Goal: Use online tool/utility: Utilize a website feature to perform a specific function

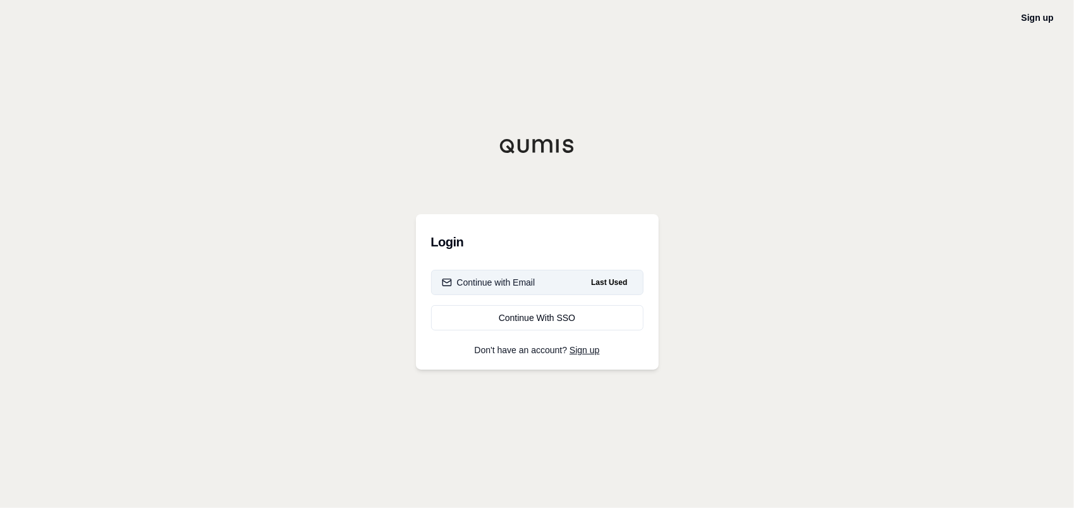
click at [527, 278] on div "Continue with Email" at bounding box center [489, 282] width 94 height 13
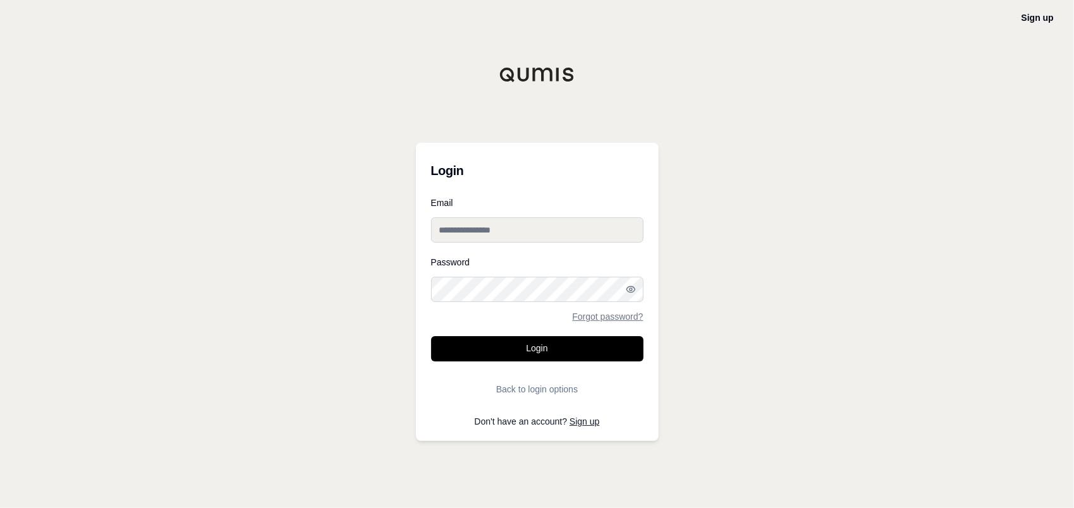
type input "**********"
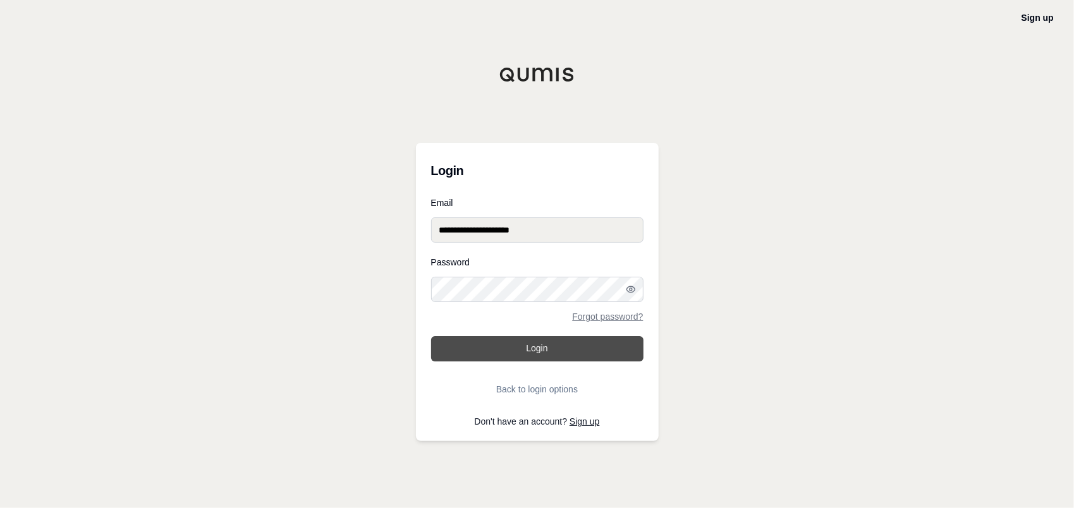
click at [514, 355] on button "Login" at bounding box center [537, 348] width 212 height 25
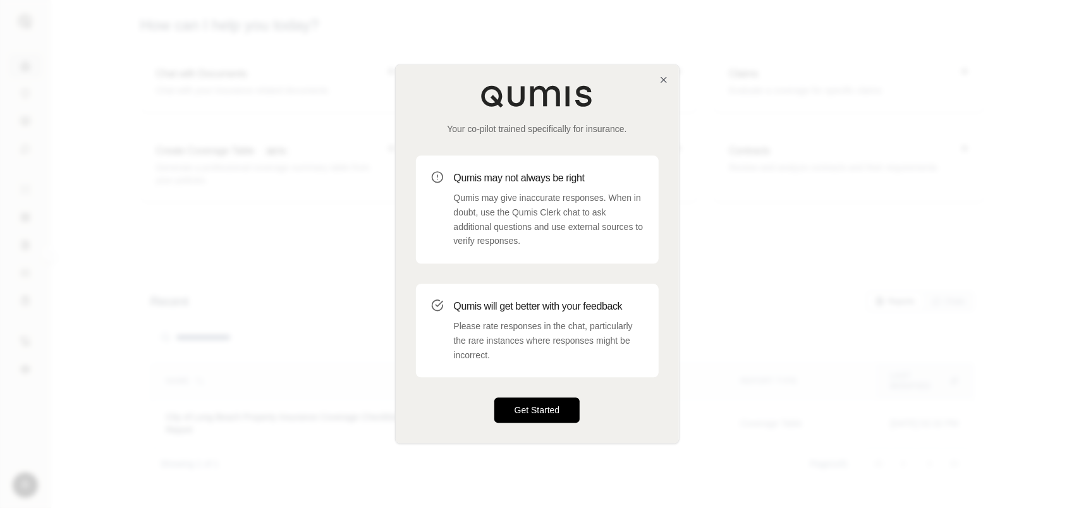
click at [543, 404] on button "Get Started" at bounding box center [538, 410] width 86 height 25
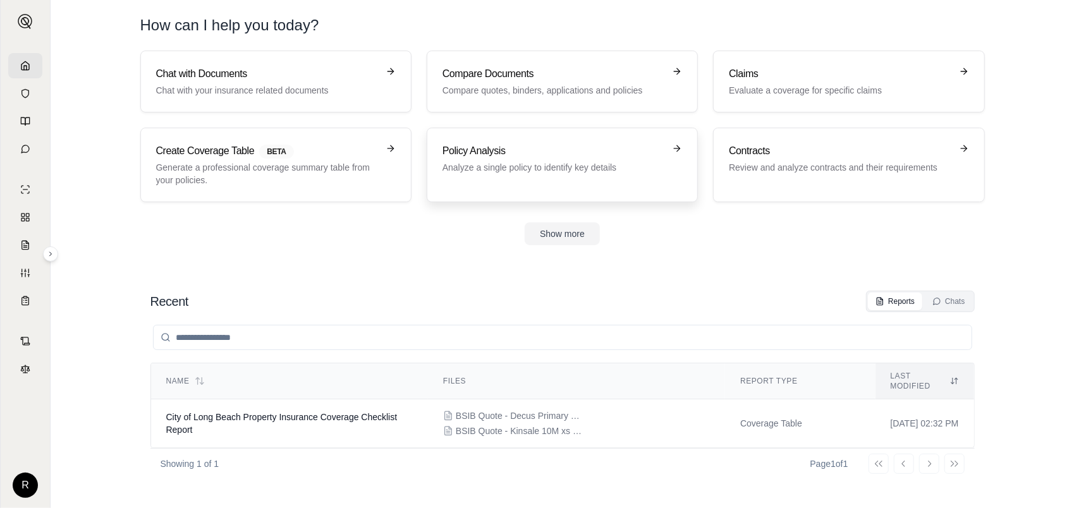
click at [538, 167] on p "Analyze a single policy to identify key details" at bounding box center [554, 167] width 222 height 13
click at [522, 163] on p "Analyze a single policy to identify key details" at bounding box center [554, 167] width 222 height 13
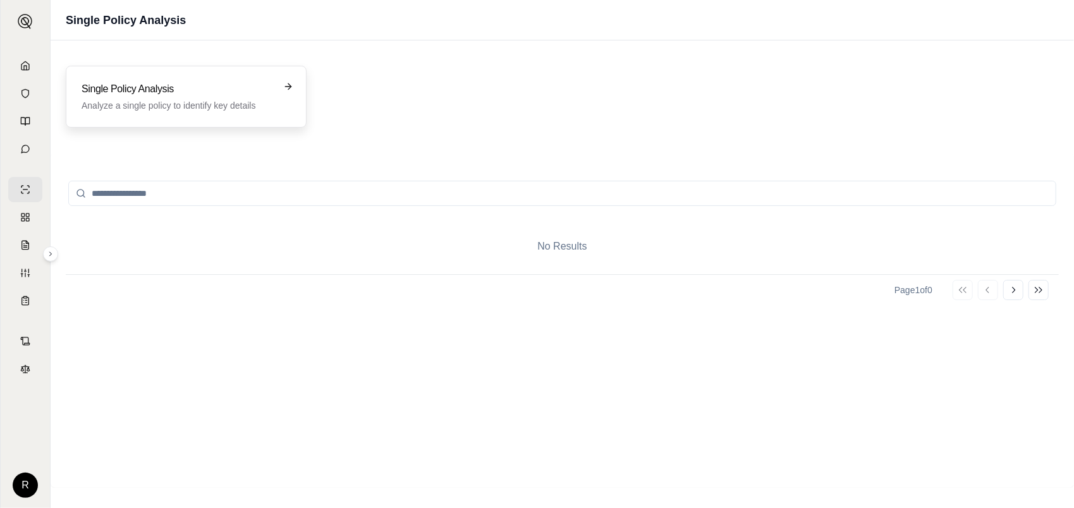
click at [274, 94] on div "Single Policy Analysis Analyze a single policy to identify key details" at bounding box center [186, 97] width 209 height 30
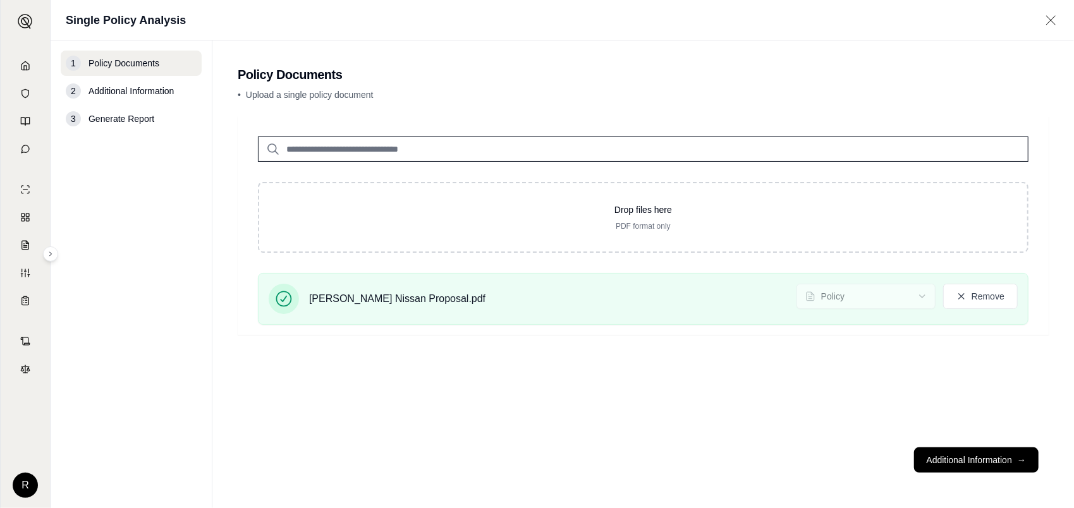
click at [345, 356] on div "Drop files here PDF format only [PERSON_NAME] Nissan Proposal.pdf Policy Remove" at bounding box center [643, 276] width 811 height 321
click at [963, 297] on icon at bounding box center [962, 296] width 6 height 6
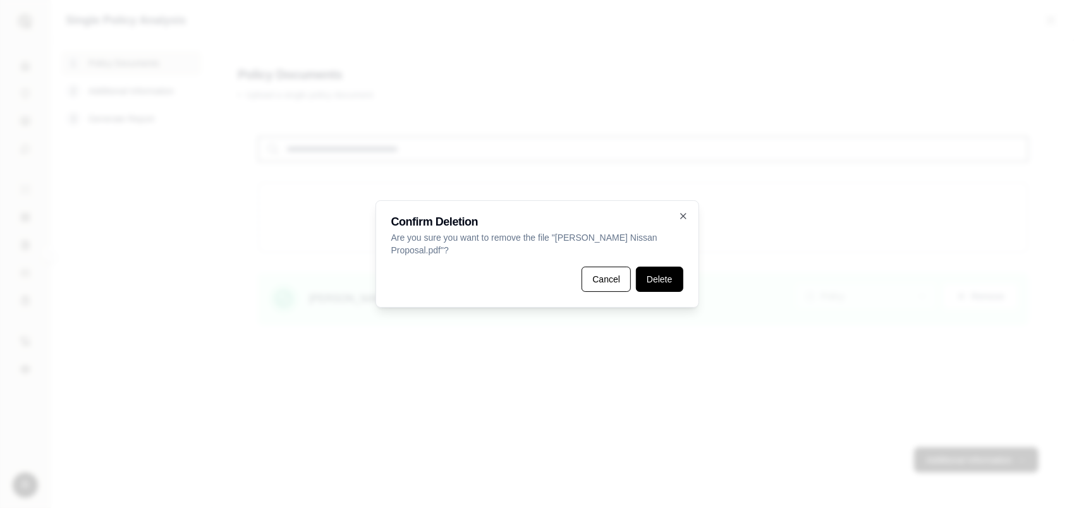
click at [658, 269] on button "Delete" at bounding box center [659, 279] width 47 height 25
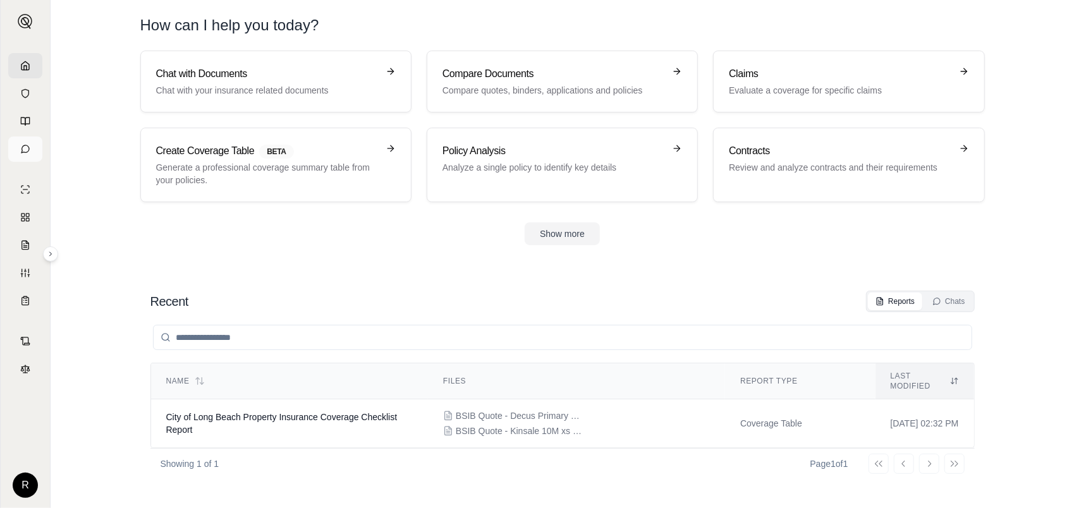
click at [26, 150] on icon at bounding box center [25, 149] width 10 height 10
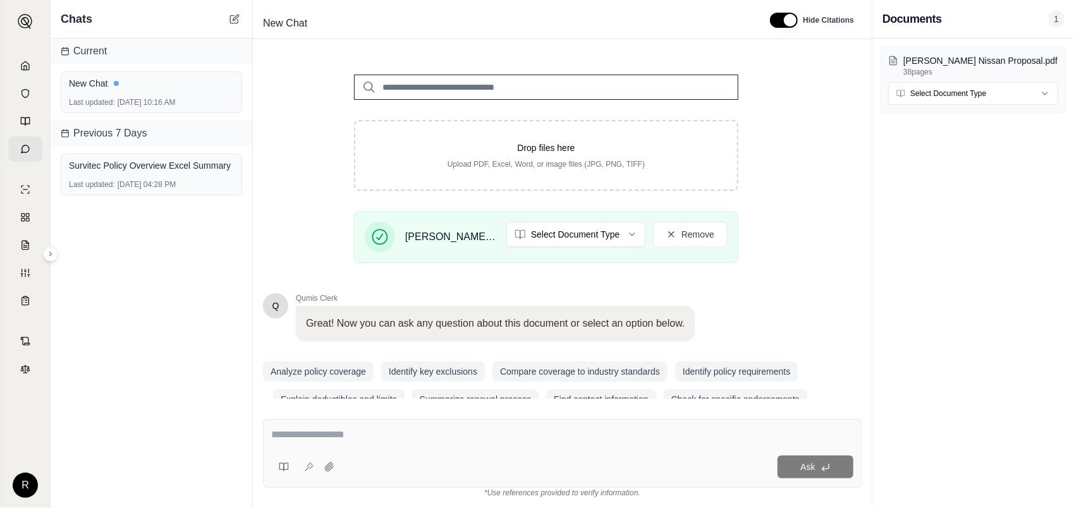
scroll to position [173, 0]
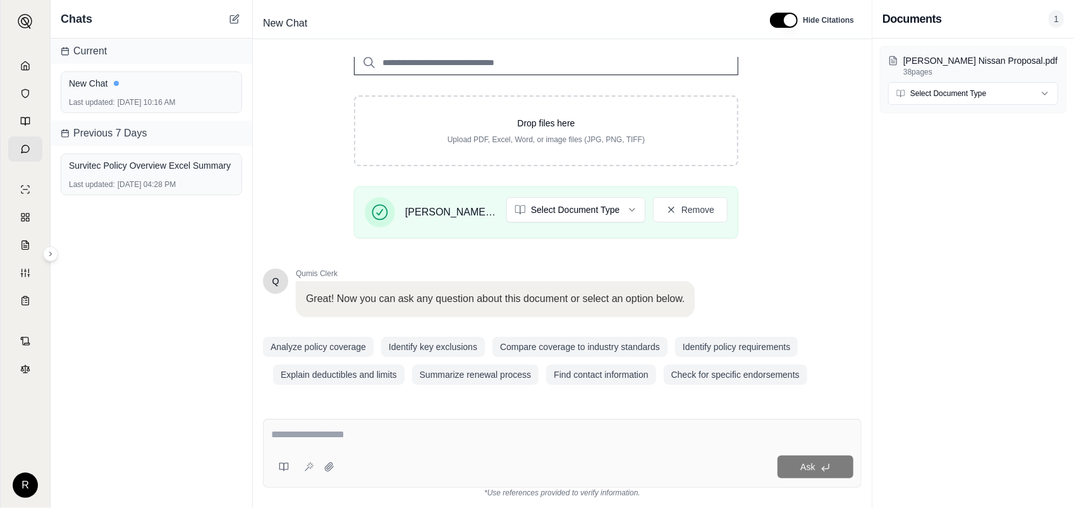
drag, startPoint x: 364, startPoint y: 445, endPoint x: 366, endPoint y: 434, distance: 10.9
click at [364, 445] on div at bounding box center [562, 438] width 582 height 20
click at [366, 436] on textarea at bounding box center [562, 435] width 582 height 15
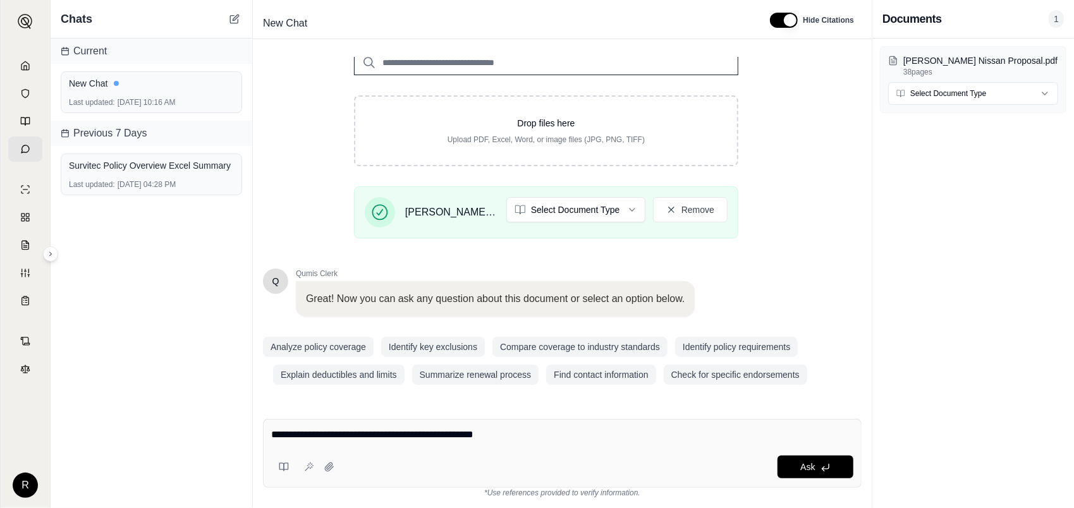
type textarea "**********"
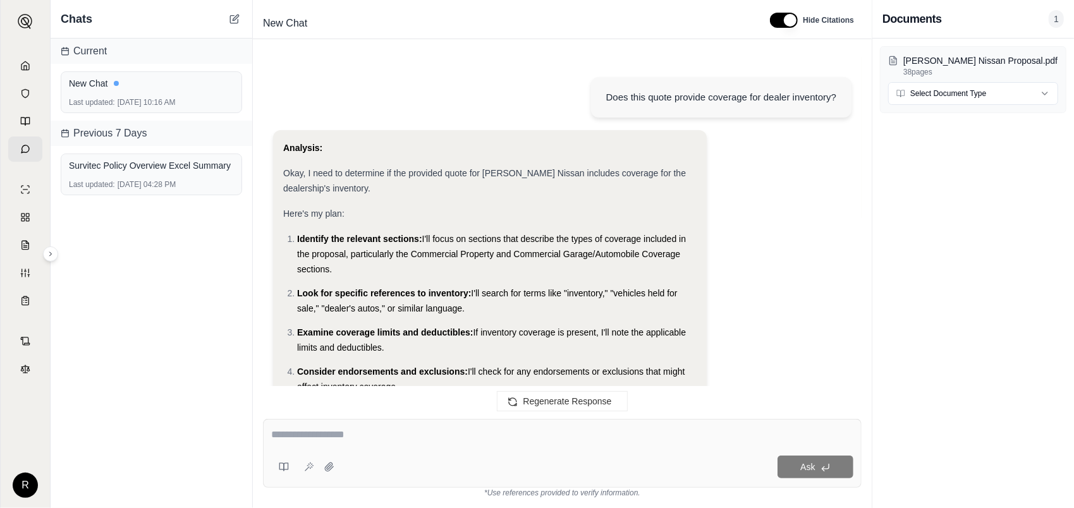
scroll to position [780, 0]
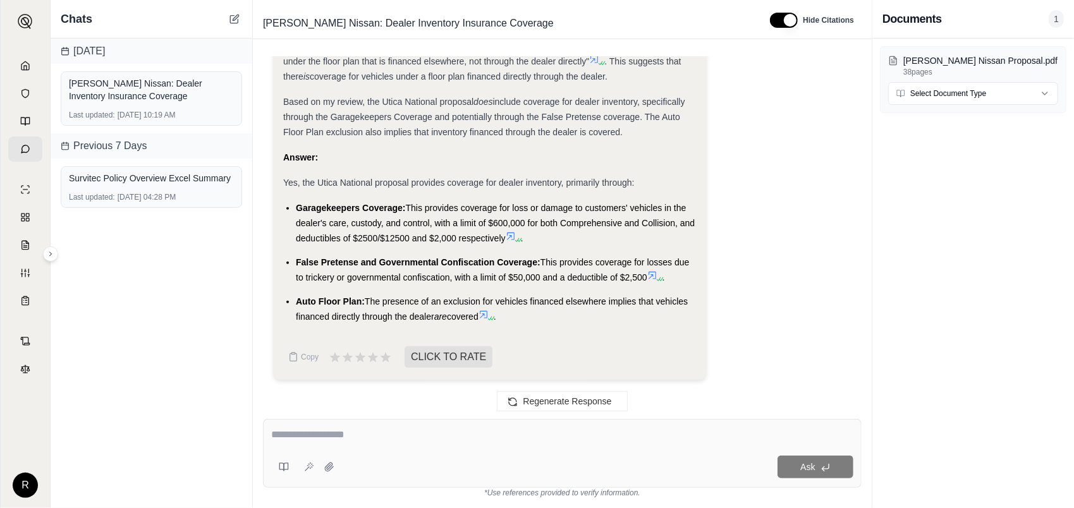
click at [339, 437] on textarea at bounding box center [562, 435] width 582 height 15
type textarea "*"
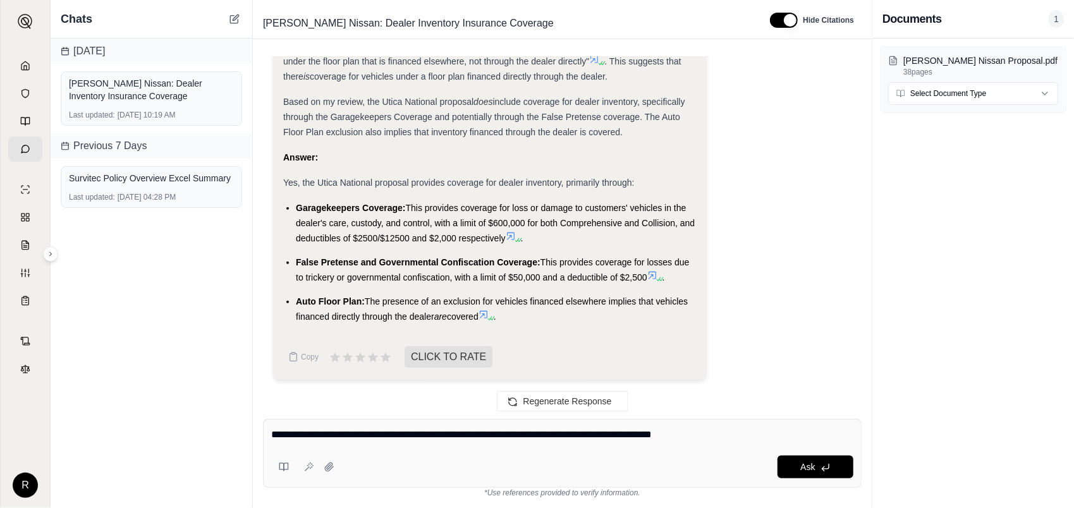
type textarea "**********"
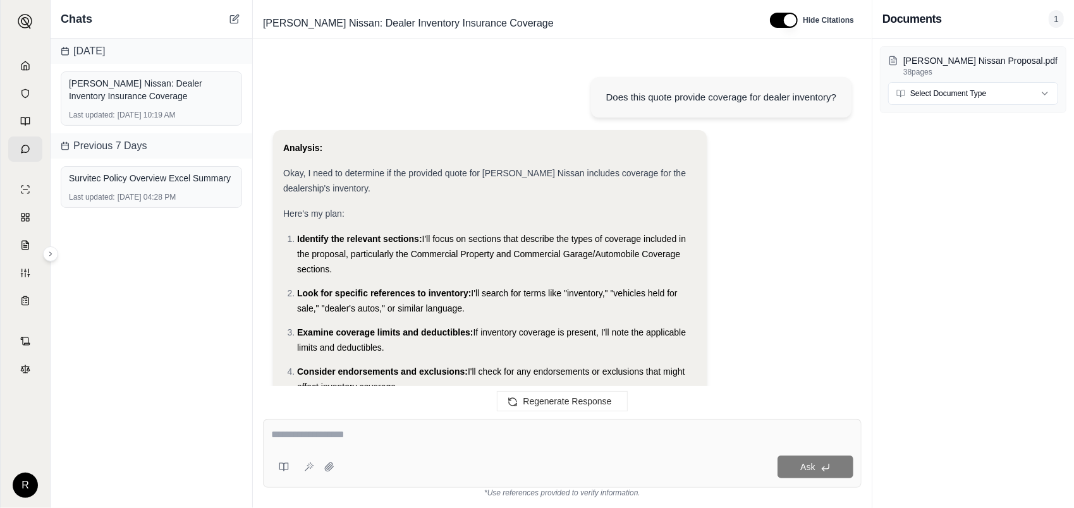
scroll to position [1912, 0]
